Goal: Task Accomplishment & Management: Use online tool/utility

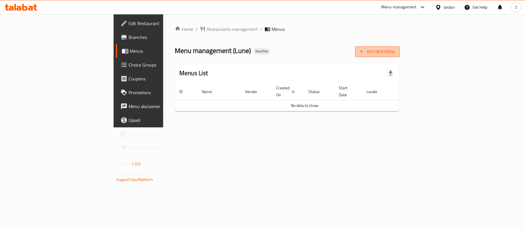
click at [395, 49] on span "Add New Menu" at bounding box center [377, 51] width 35 height 7
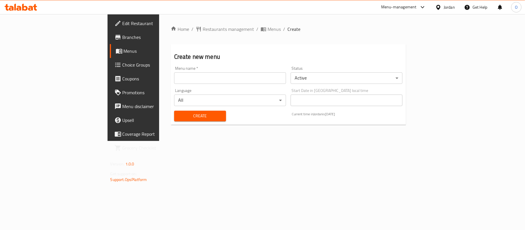
click at [245, 78] on input "text" at bounding box center [230, 78] width 112 height 12
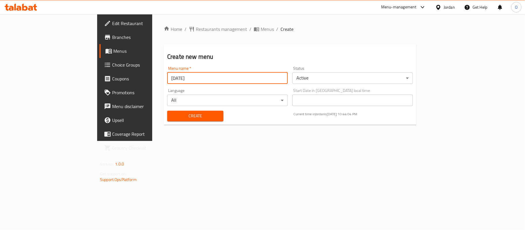
type input "[DATE]"
click at [167, 111] on button "Create" at bounding box center [195, 116] width 56 height 11
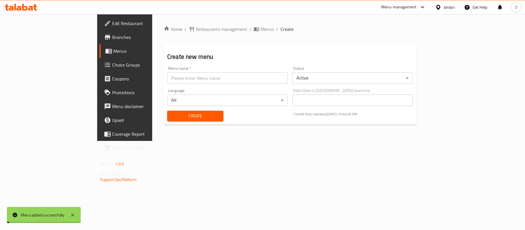
click at [261, 27] on span "Menus" at bounding box center [267, 29] width 13 height 7
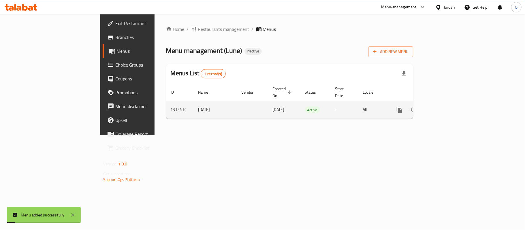
drag, startPoint x: 509, startPoint y: 100, endPoint x: 505, endPoint y: 101, distance: 4.1
click at [448, 103] on div "enhanced table" at bounding box center [420, 110] width 55 height 14
click at [445, 106] on icon "enhanced table" at bounding box center [441, 109] width 7 height 7
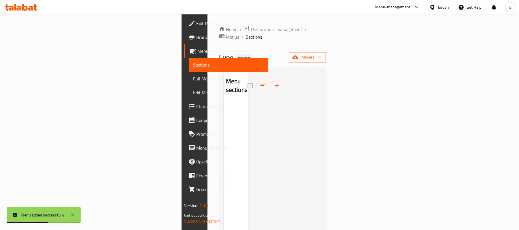
click at [326, 52] on button "import" at bounding box center [307, 57] width 37 height 11
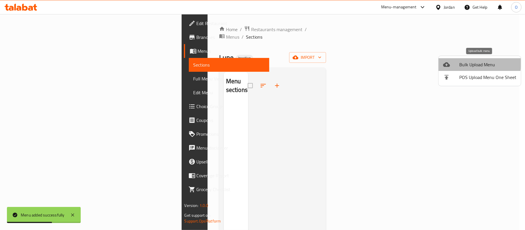
drag, startPoint x: 463, startPoint y: 62, endPoint x: 459, endPoint y: 62, distance: 3.7
click at [459, 62] on li "Bulk Upload Menu" at bounding box center [480, 64] width 82 height 13
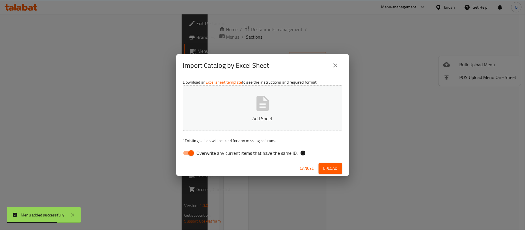
click at [188, 154] on input "Overwrite any current items that have the same ID." at bounding box center [191, 153] width 33 height 11
checkbox input "false"
click at [338, 171] on button "Upload" at bounding box center [331, 168] width 24 height 11
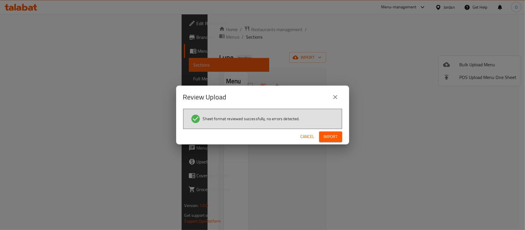
click at [333, 136] on span "Import" at bounding box center [331, 136] width 14 height 7
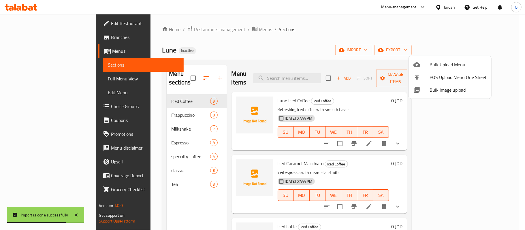
click at [45, 77] on div at bounding box center [262, 115] width 525 height 230
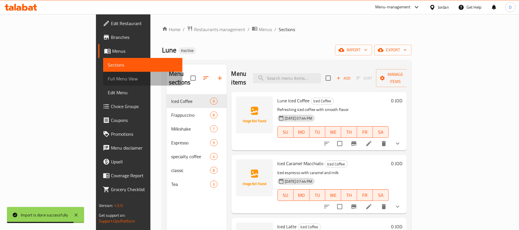
click at [108, 78] on span "Full Menu View" at bounding box center [143, 78] width 70 height 7
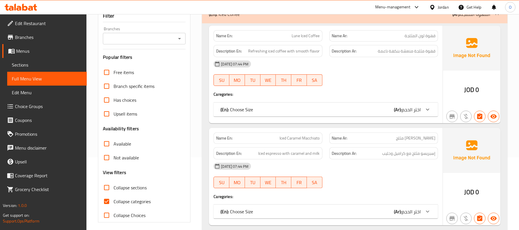
scroll to position [115, 0]
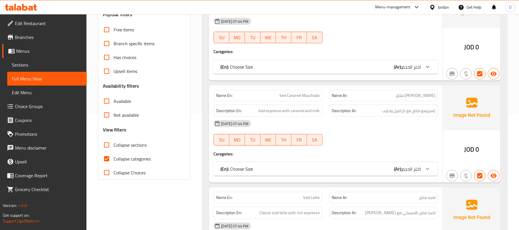
click at [135, 157] on span "Collapse categories" at bounding box center [132, 158] width 37 height 7
click at [114, 157] on input "Collapse categories" at bounding box center [107, 159] width 14 height 14
checkbox input "false"
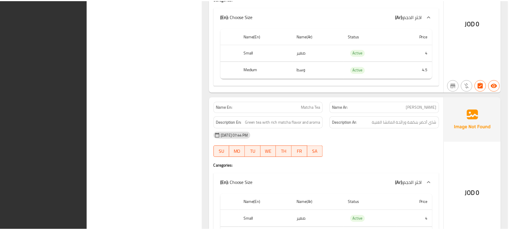
scroll to position [7138, 0]
